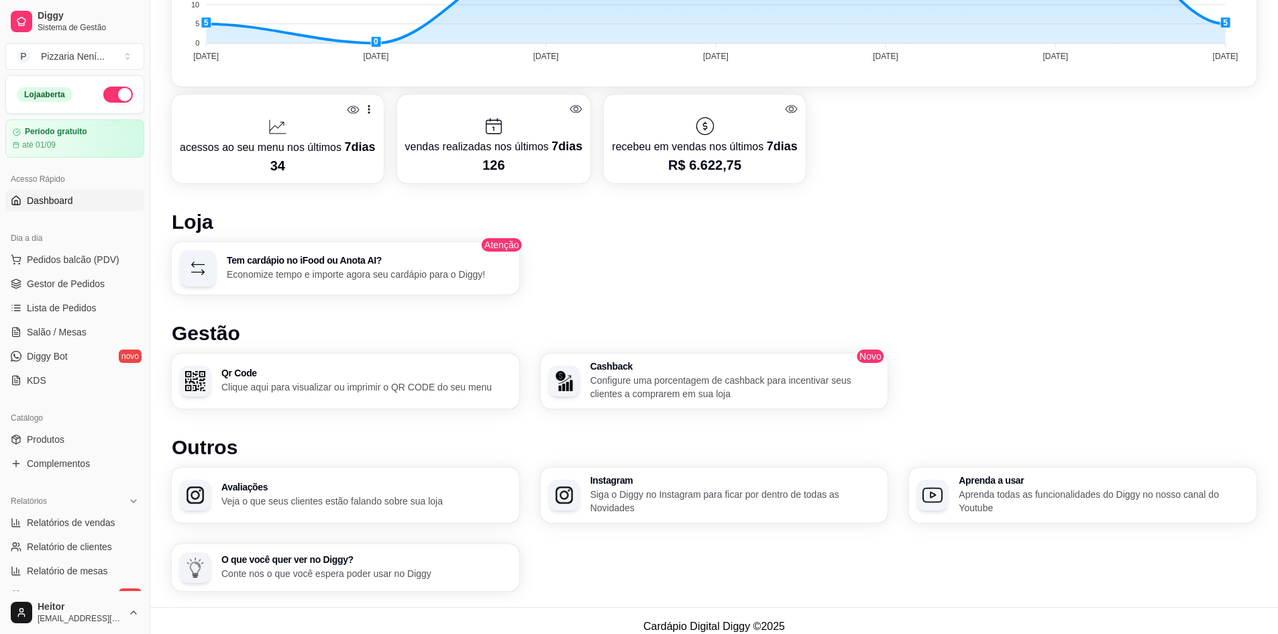
scroll to position [550, 0]
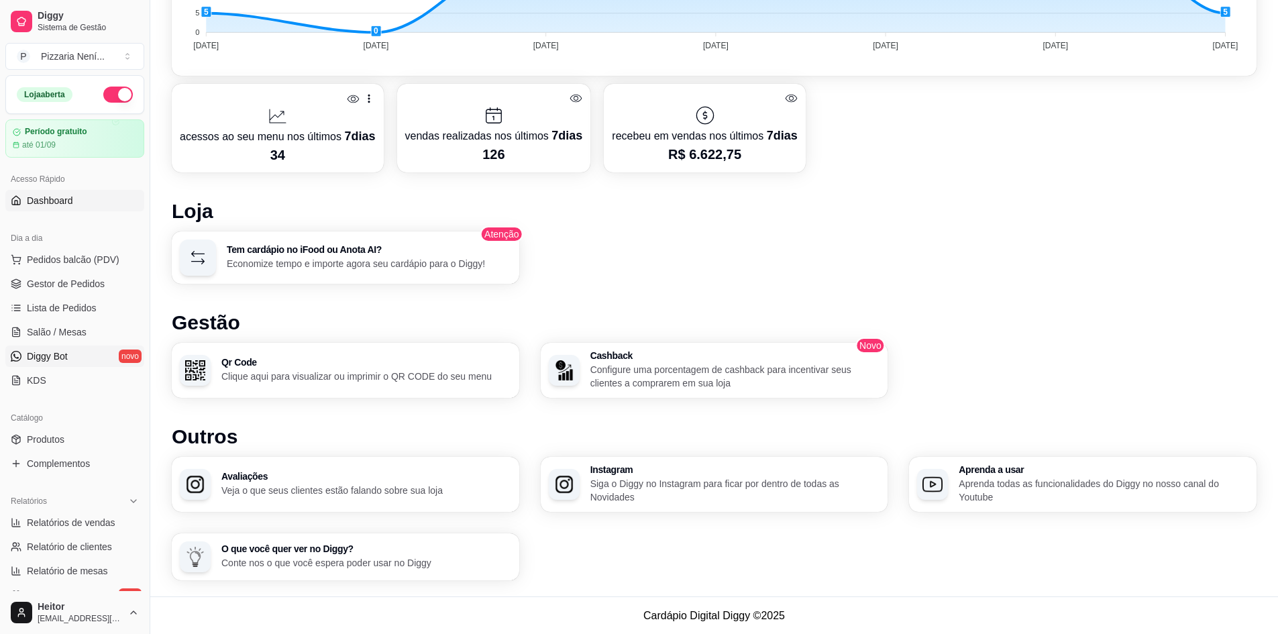
click at [88, 354] on link "Diggy Bot novo" at bounding box center [74, 355] width 139 height 21
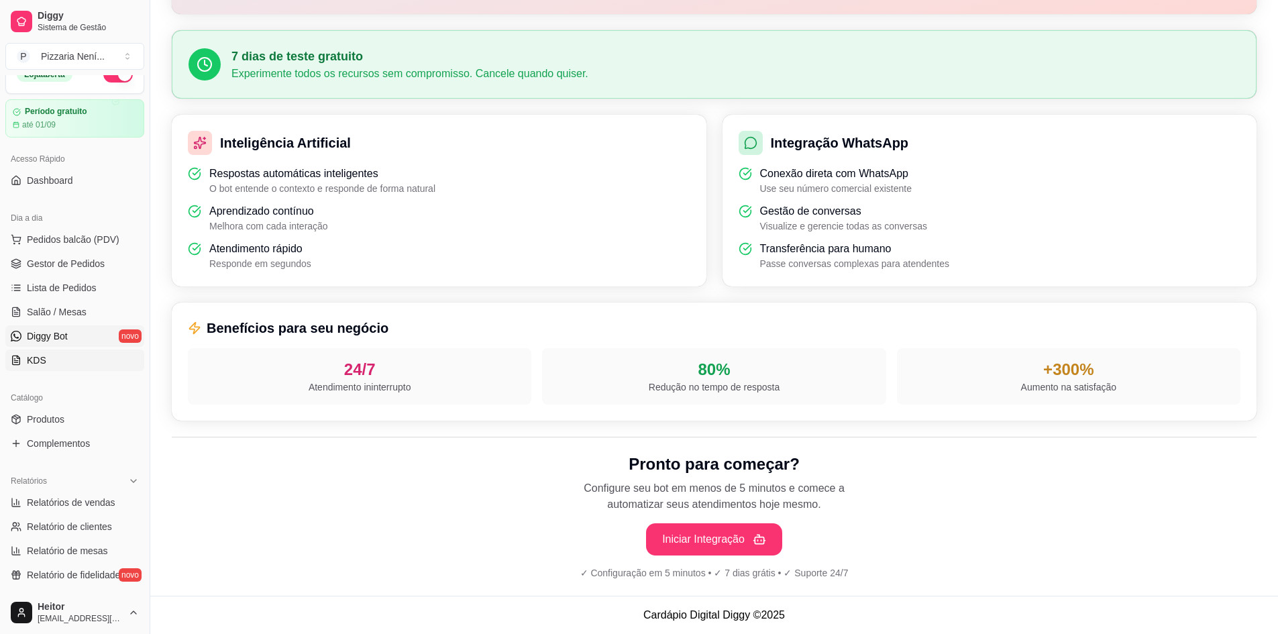
scroll to position [67, 0]
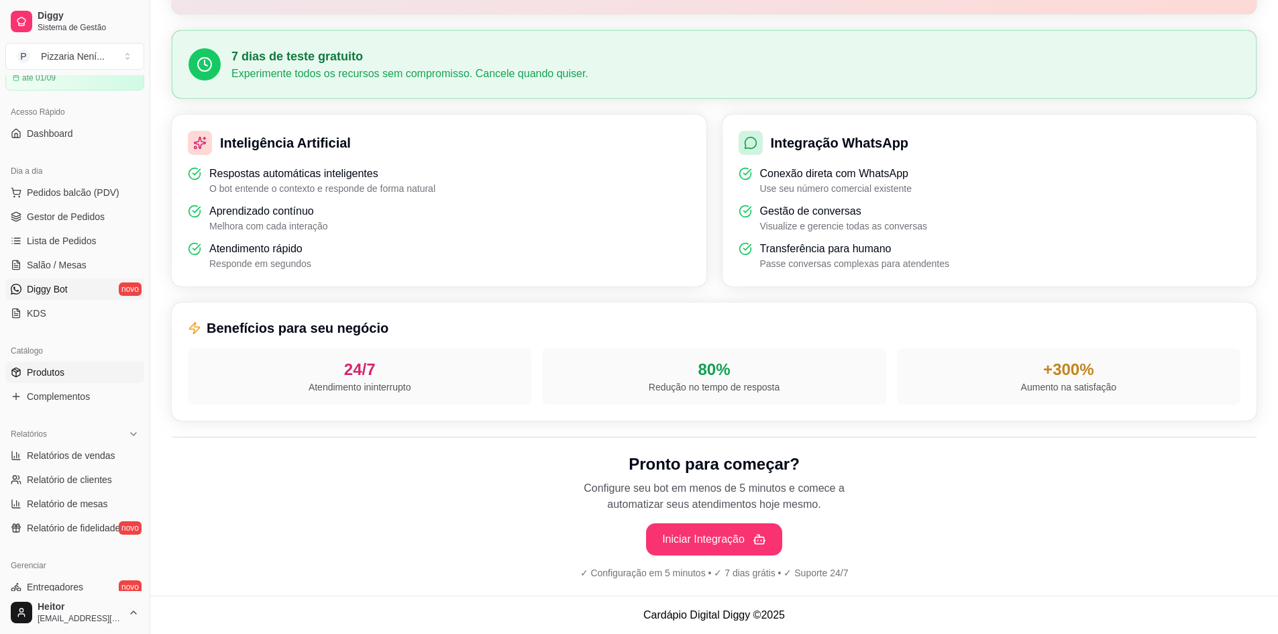
click at [78, 379] on link "Produtos" at bounding box center [74, 372] width 139 height 21
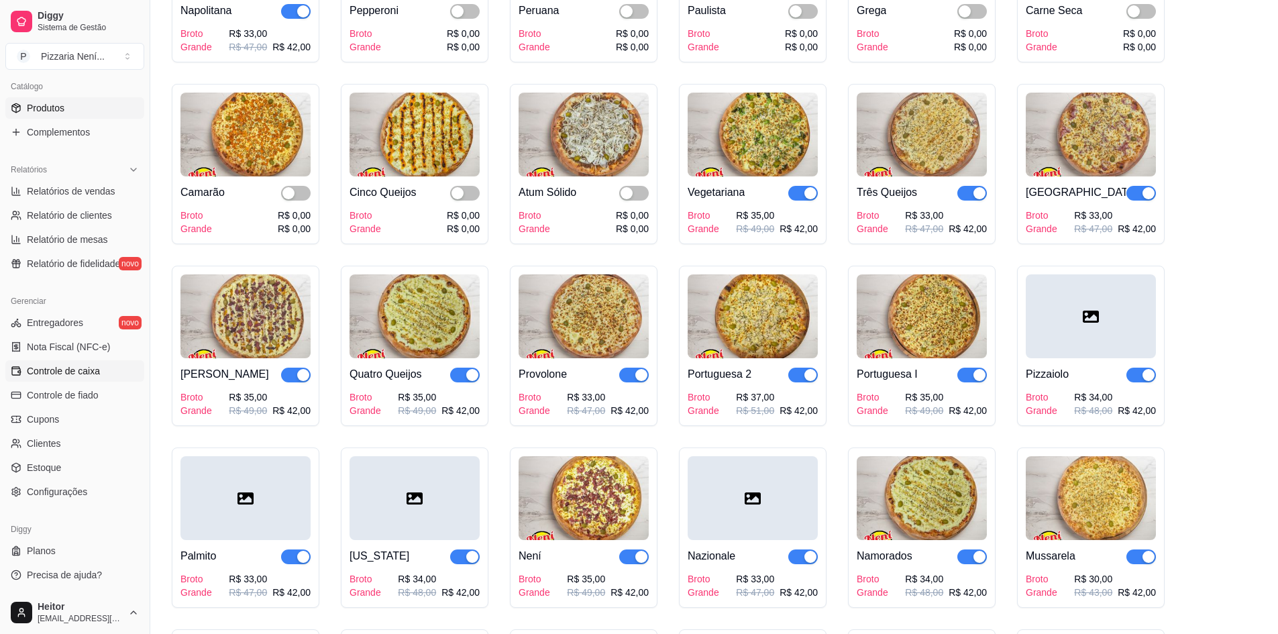
scroll to position [268, 0]
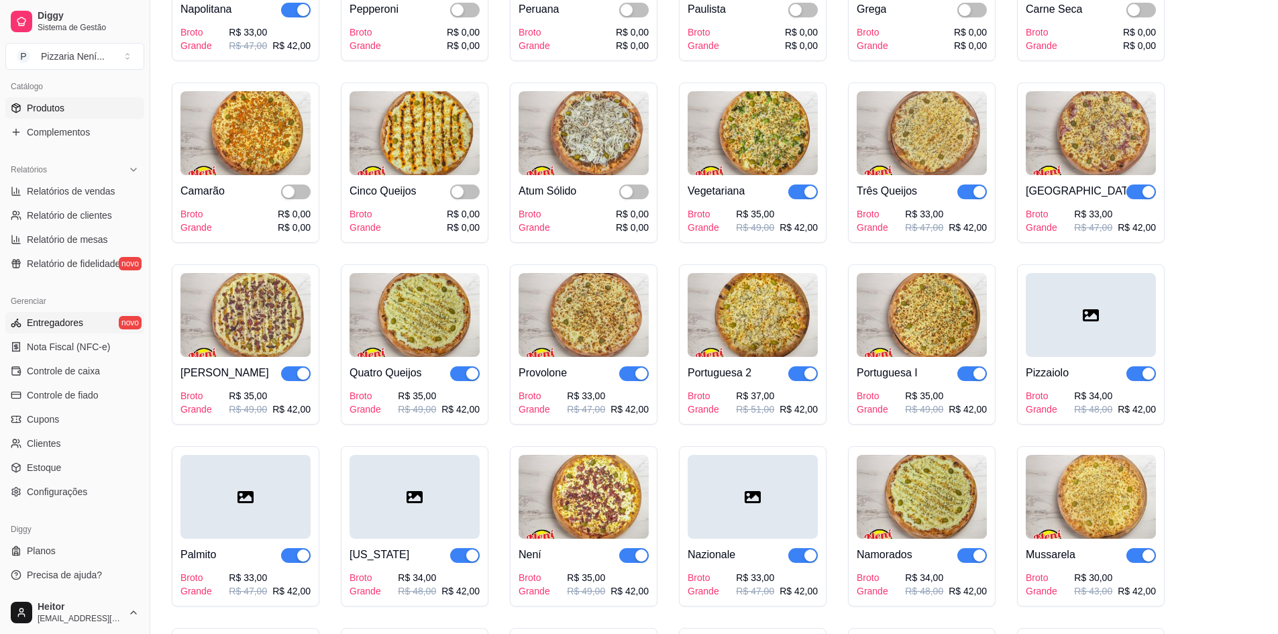
click at [74, 322] on span "Entregadores" at bounding box center [55, 322] width 56 height 13
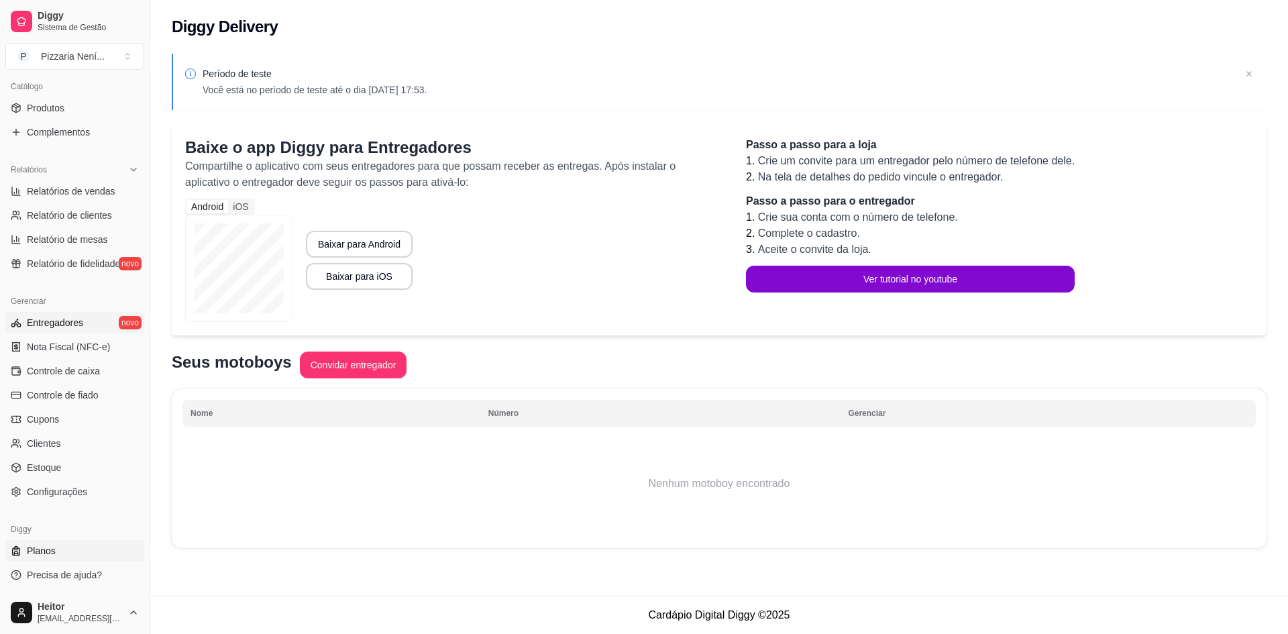
click at [64, 546] on link "Planos" at bounding box center [74, 550] width 139 height 21
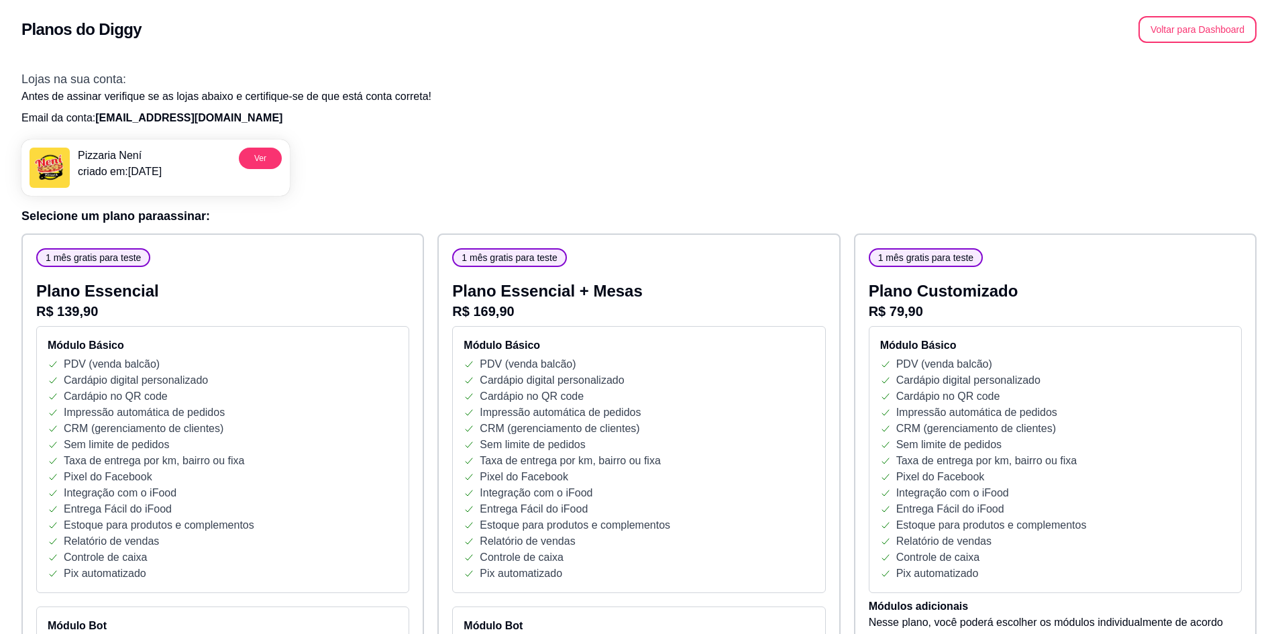
drag, startPoint x: 372, startPoint y: 443, endPoint x: 352, endPoint y: 0, distance: 443.9
drag, startPoint x: 786, startPoint y: 456, endPoint x: 810, endPoint y: 311, distance: 146.4
click at [994, 180] on div "Pizzaria Není criado em: [DATE] Ver" at bounding box center [638, 162] width 1235 height 67
